Goal: Task Accomplishment & Management: Use online tool/utility

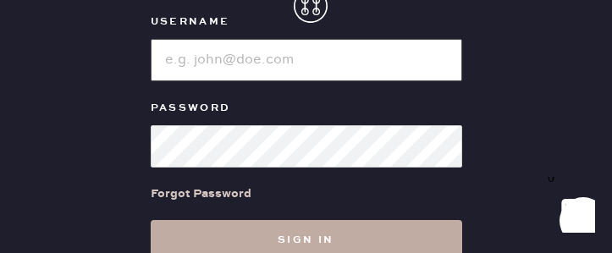
type input "reformationuppereastside"
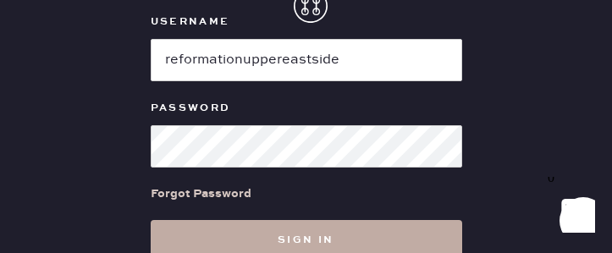
click at [268, 241] on button "Sign in" at bounding box center [306, 240] width 311 height 41
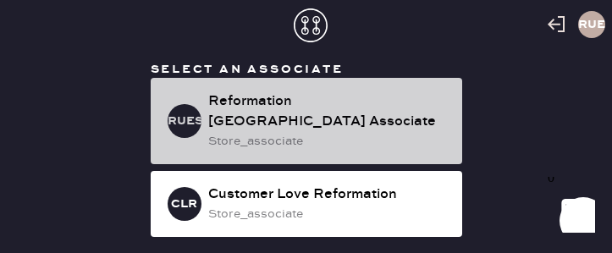
click at [209, 98] on div "Reformation Upper East Side Associate" at bounding box center [328, 111] width 240 height 41
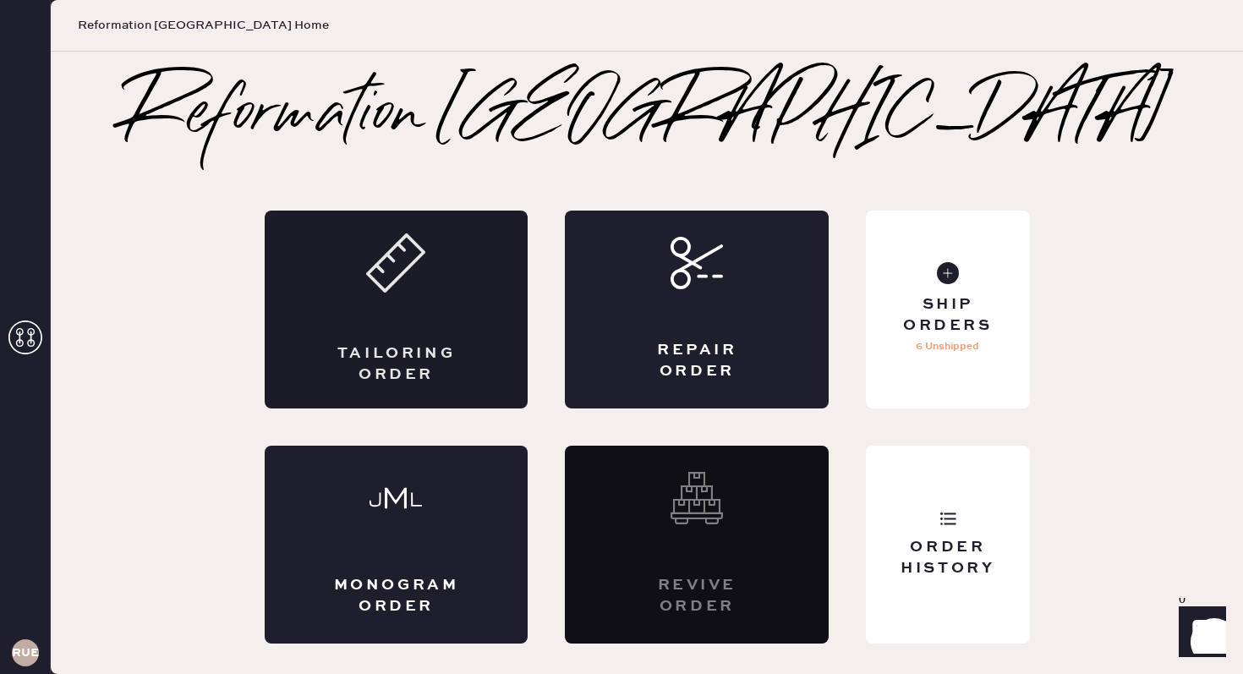
click at [464, 252] on div "Tailoring Order" at bounding box center [397, 310] width 264 height 198
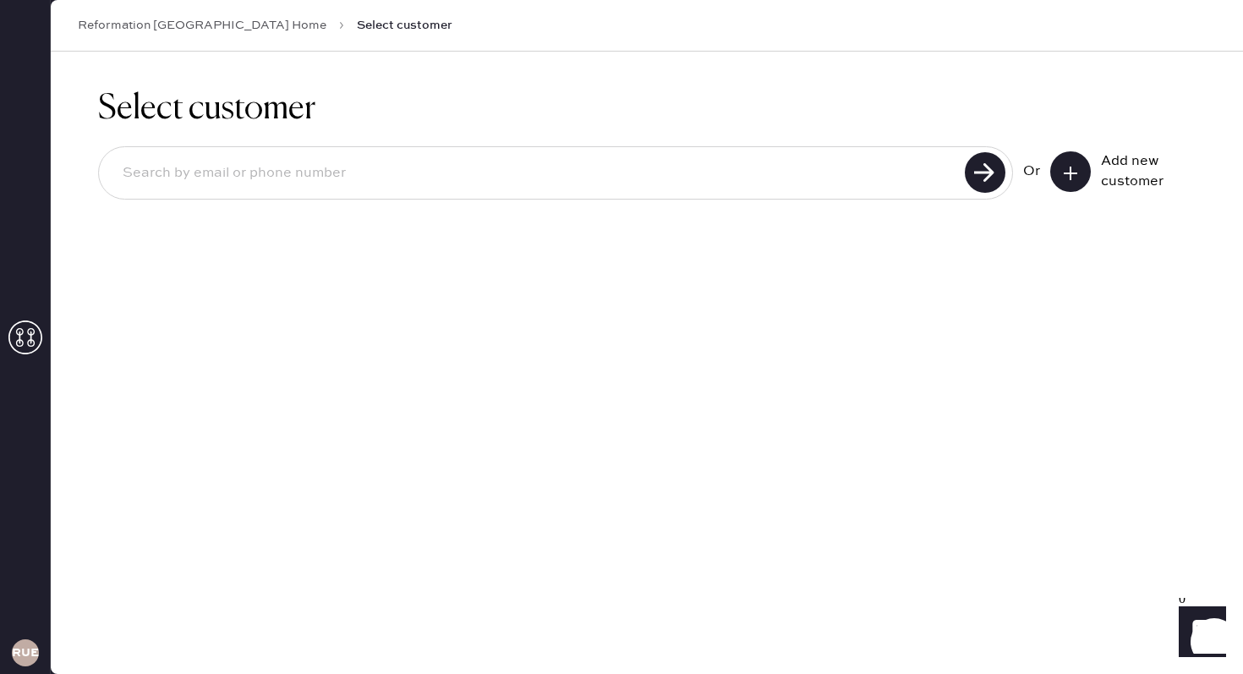
click at [26, 252] on icon at bounding box center [25, 338] width 34 height 34
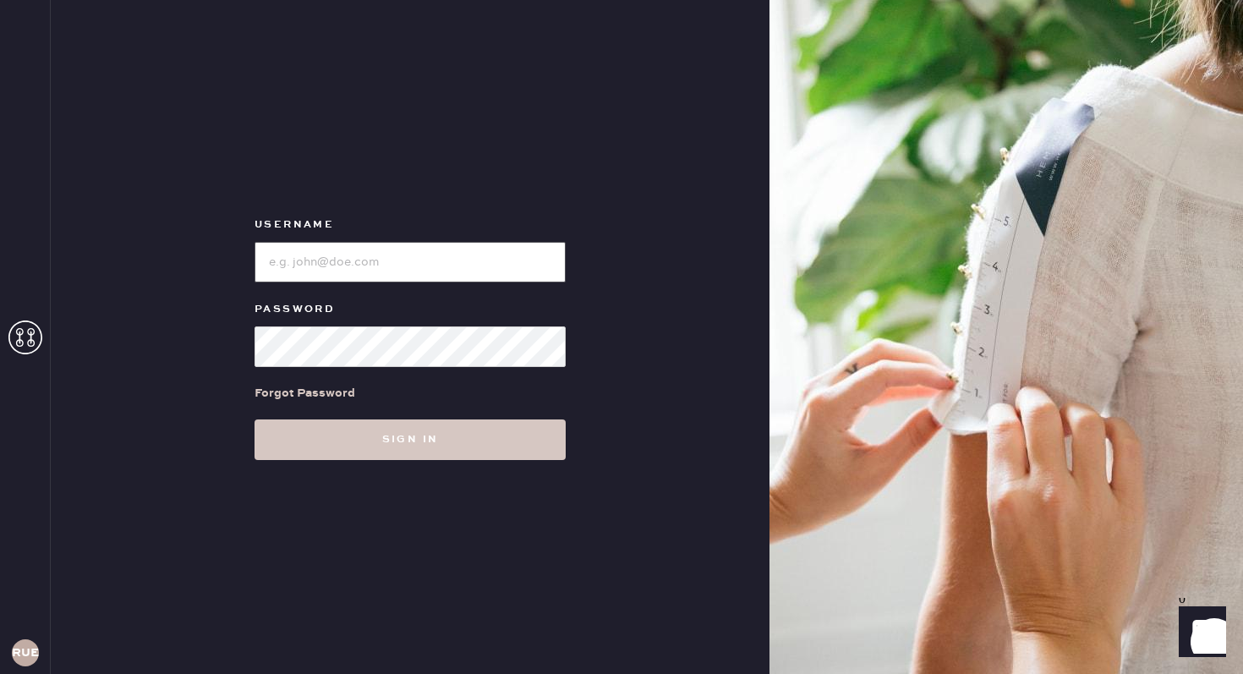
type input "reformationuppereastside"
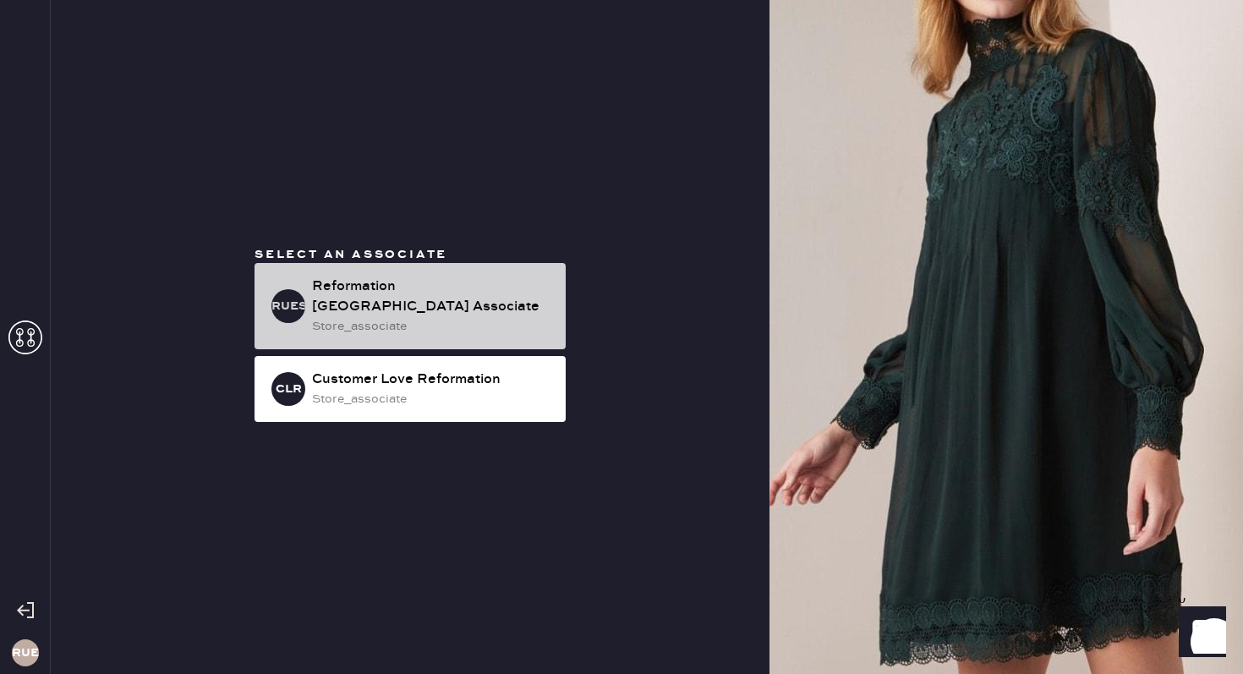
click at [315, 252] on div "Reformation Upper East Side Associate" at bounding box center [432, 297] width 240 height 41
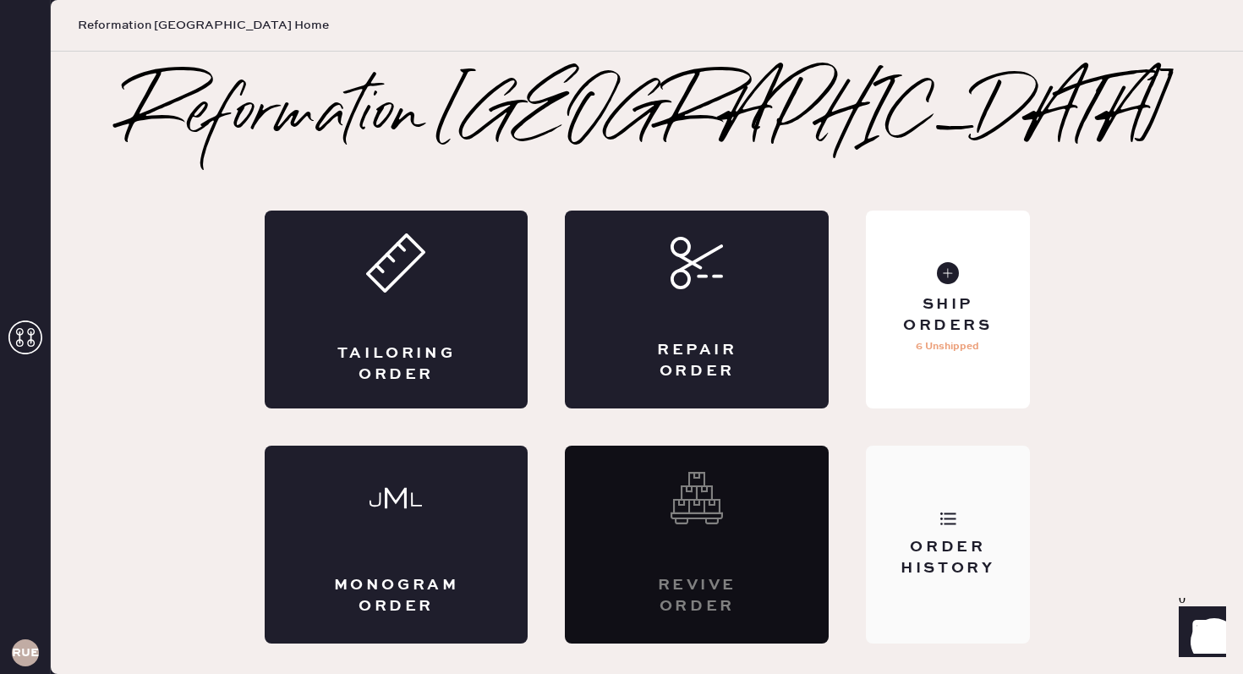
click at [611, 252] on div "Order History" at bounding box center [948, 558] width 136 height 42
